Goal: Information Seeking & Learning: Find contact information

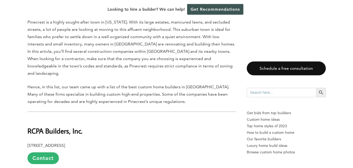
scroll to position [294, 0]
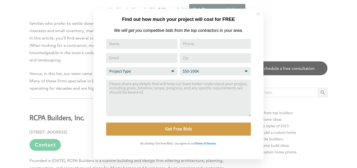
click at [261, 14] on icon at bounding box center [259, 14] width 6 height 6
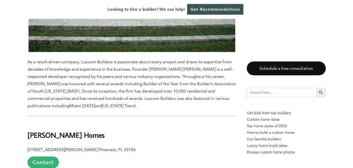
scroll to position [3016, 0]
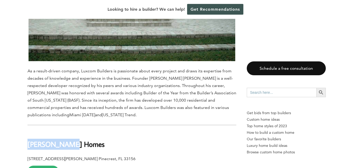
drag, startPoint x: 73, startPoint y: 81, endPoint x: 27, endPoint y: 80, distance: 45.8
copy b "[PERSON_NAME] Homes"
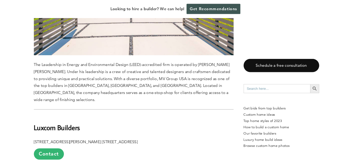
scroll to position [2722, 0]
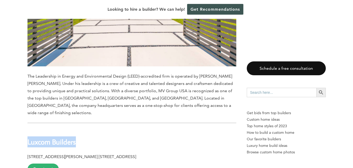
drag, startPoint x: 81, startPoint y: 79, endPoint x: 28, endPoint y: 78, distance: 53.4
click at [28, 130] on h2 "Luxcom Builders" at bounding box center [131, 139] width 209 height 18
copy b "Luxcom Builders"
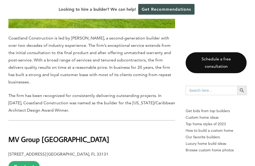
scroll to position [2352, 0]
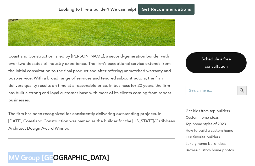
drag, startPoint x: 56, startPoint y: 95, endPoint x: 10, endPoint y: 93, distance: 46.6
click at [10, 153] on b "MV Group [GEOGRAPHIC_DATA]" at bounding box center [58, 157] width 101 height 9
copy b "MV Group [GEOGRAPHIC_DATA]"
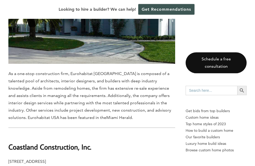
scroll to position [2031, 0]
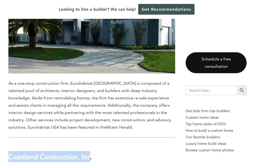
drag, startPoint x: 96, startPoint y: 101, endPoint x: 8, endPoint y: 102, distance: 87.7
copy b "Coastland Construction, Inc"
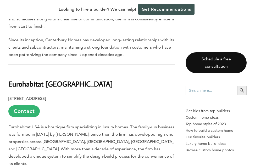
scroll to position [1791, 0]
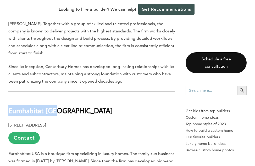
drag, startPoint x: 63, startPoint y: 64, endPoint x: 9, endPoint y: 61, distance: 54.0
click at [9, 98] on h2 "Eurohabitat [GEOGRAPHIC_DATA]" at bounding box center [91, 107] width 167 height 18
copy b "Eurohabitat [GEOGRAPHIC_DATA]"
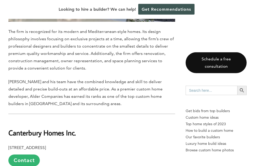
scroll to position [1444, 0]
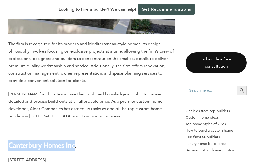
drag, startPoint x: 79, startPoint y: 103, endPoint x: 9, endPoint y: 101, distance: 69.4
click at [9, 141] on b "Canterbury Homes Inc." at bounding box center [42, 145] width 68 height 9
copy b "Canterbury Homes Inc"
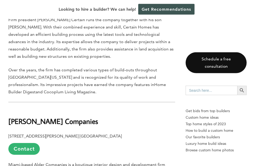
scroll to position [1151, 0]
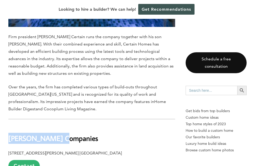
drag, startPoint x: 64, startPoint y: 107, endPoint x: 9, endPoint y: 103, distance: 55.1
click at [9, 126] on h2 "[PERSON_NAME] Companies" at bounding box center [91, 135] width 167 height 18
click at [9, 134] on b "[PERSON_NAME] Companies" at bounding box center [53, 138] width 90 height 9
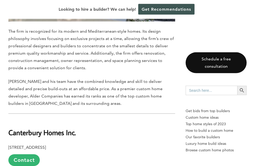
scroll to position [1471, 0]
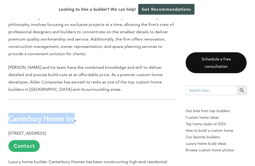
drag, startPoint x: 78, startPoint y: 79, endPoint x: 10, endPoint y: 77, distance: 68.3
click at [10, 114] on b "Canterbury Homes Inc." at bounding box center [42, 118] width 68 height 9
copy b "Canterbury Homes Inc"
drag, startPoint x: 77, startPoint y: 91, endPoint x: 45, endPoint y: 92, distance: 31.7
click at [45, 130] on p "[STREET_ADDRESS] Contact" at bounding box center [91, 141] width 167 height 22
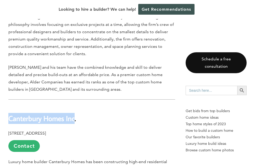
copy p "[GEOGRAPHIC_DATA]"
drag, startPoint x: 78, startPoint y: 78, endPoint x: 10, endPoint y: 75, distance: 68.4
click at [10, 114] on b "Canterbury Homes Inc." at bounding box center [42, 118] width 68 height 9
copy b "Canterbury Homes Inc"
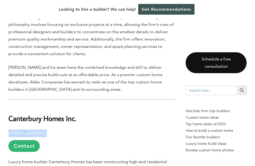
drag, startPoint x: 76, startPoint y: 92, endPoint x: 7, endPoint y: 89, distance: 69.7
copy p "[STREET_ADDRESS]"
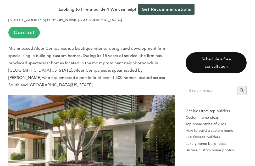
scroll to position [1177, 0]
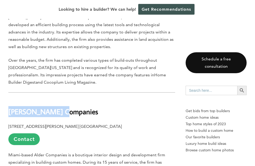
drag, startPoint x: 63, startPoint y: 79, endPoint x: 9, endPoint y: 77, distance: 53.1
click at [9, 99] on h2 "[PERSON_NAME] Companies" at bounding box center [91, 108] width 167 height 18
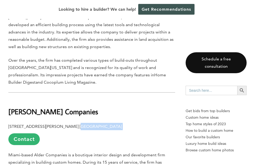
drag, startPoint x: 100, startPoint y: 90, endPoint x: 69, endPoint y: 91, distance: 31.4
click at [69, 123] on p "[STREET_ADDRESS][PERSON_NAME] [GEOGRAPHIC_DATA] Contact" at bounding box center [91, 134] width 167 height 22
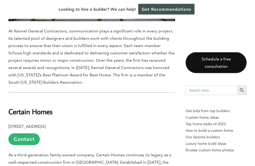
scroll to position [830, 0]
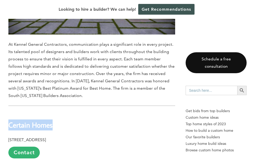
drag, startPoint x: 57, startPoint y: 99, endPoint x: 9, endPoint y: 100, distance: 47.6
click at [9, 112] on h2 "Certain Homes" at bounding box center [91, 121] width 167 height 18
drag, startPoint x: 79, startPoint y: 112, endPoint x: 58, endPoint y: 115, distance: 21.1
click at [70, 136] on p "[STREET_ADDRESS] Contact" at bounding box center [91, 147] width 167 height 22
click at [46, 137] on b "[STREET_ADDRESS]" at bounding box center [26, 139] width 37 height 5
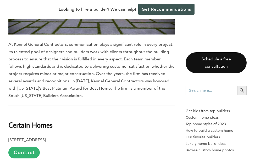
drag, startPoint x: 77, startPoint y: 111, endPoint x: 45, endPoint y: 112, distance: 32.2
click at [45, 136] on p "[STREET_ADDRESS] Contact" at bounding box center [91, 147] width 167 height 22
drag, startPoint x: 56, startPoint y: 99, endPoint x: 10, endPoint y: 98, distance: 45.5
click at [10, 112] on h2 "Certain Homes" at bounding box center [91, 121] width 167 height 18
drag, startPoint x: 78, startPoint y: 112, endPoint x: 8, endPoint y: 112, distance: 69.9
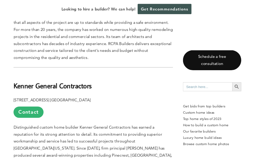
scroll to position [563, 0]
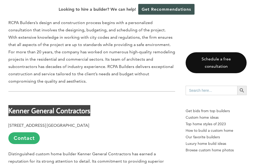
drag, startPoint x: 97, startPoint y: 93, endPoint x: 10, endPoint y: 92, distance: 87.4
click at [10, 98] on h2 "Kenner General Contractors" at bounding box center [91, 107] width 167 height 18
